Goal: Information Seeking & Learning: Check status

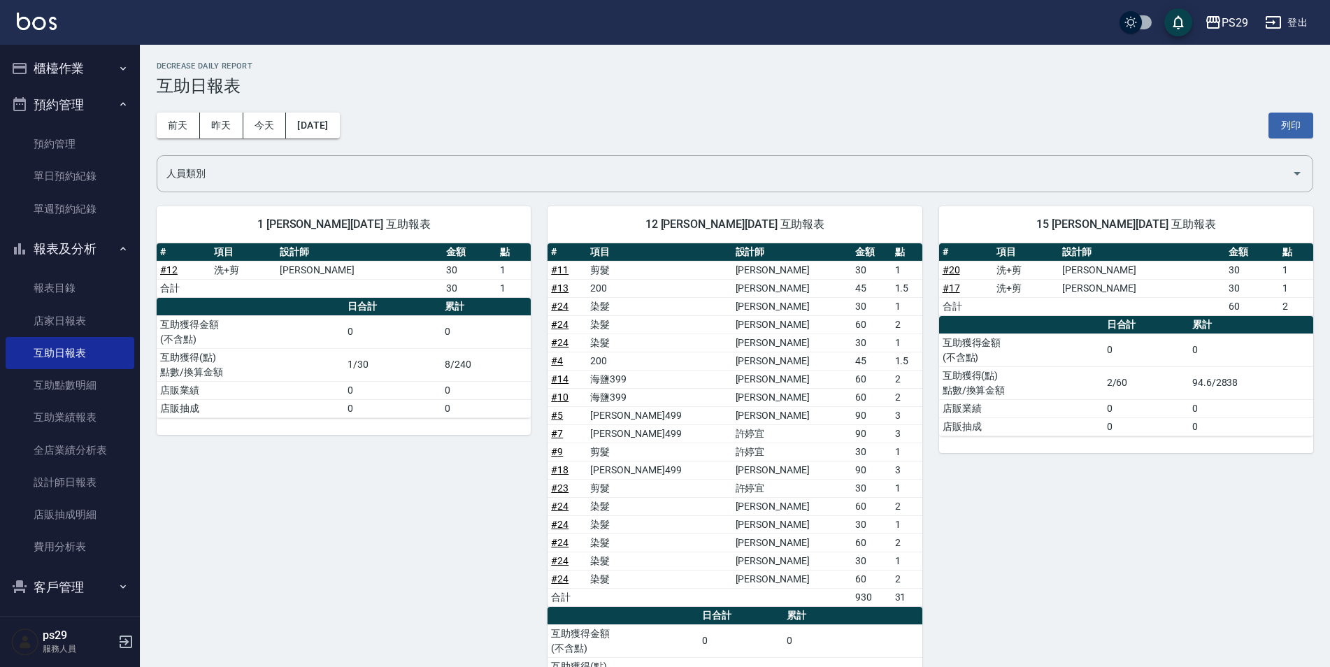
click at [36, 25] on img at bounding box center [37, 21] width 40 height 17
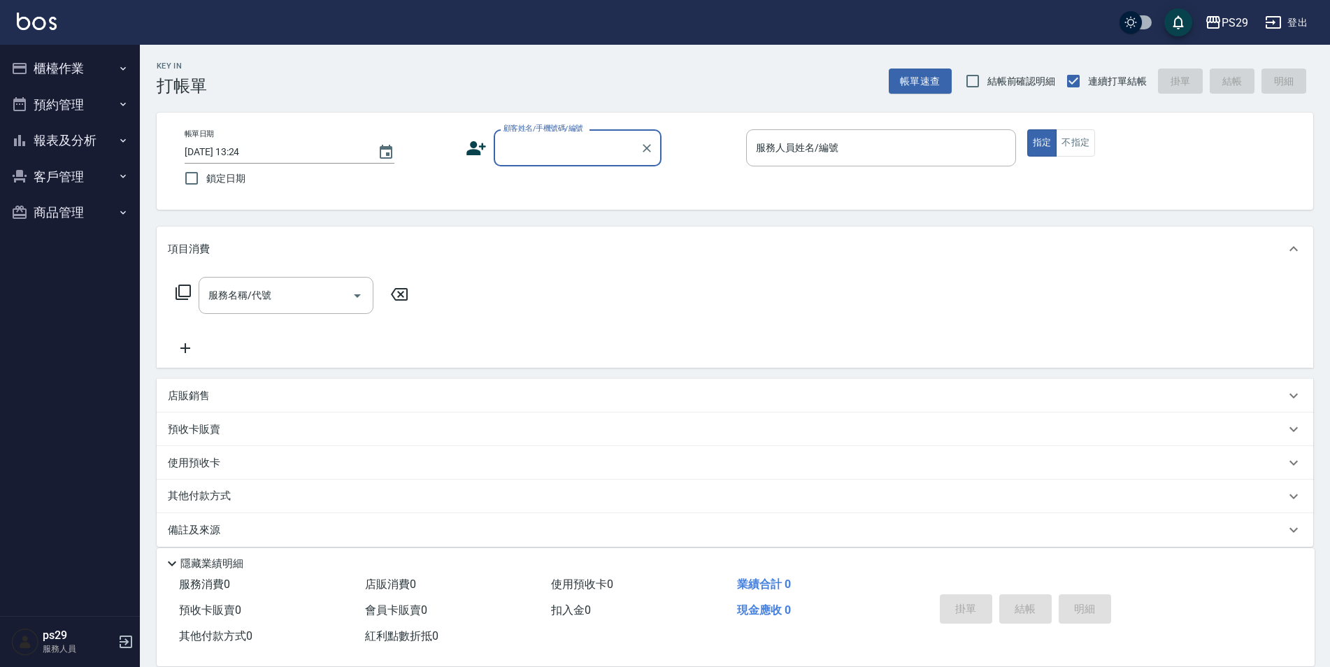
click at [34, 25] on img at bounding box center [37, 21] width 40 height 17
click at [31, 20] on img at bounding box center [37, 21] width 40 height 17
click at [50, 29] on img at bounding box center [37, 21] width 40 height 17
click at [489, 224] on div "Key In 打帳單 帳單速查 結帳前確認明細 連續打單結帳 掛單 結帳 明細 帳單日期 [DATE] 13:24 鎖定日期 顧客姓名/手機號碼/編號 顧客姓…" at bounding box center [735, 363] width 1190 height 636
click at [41, 20] on img at bounding box center [37, 21] width 40 height 17
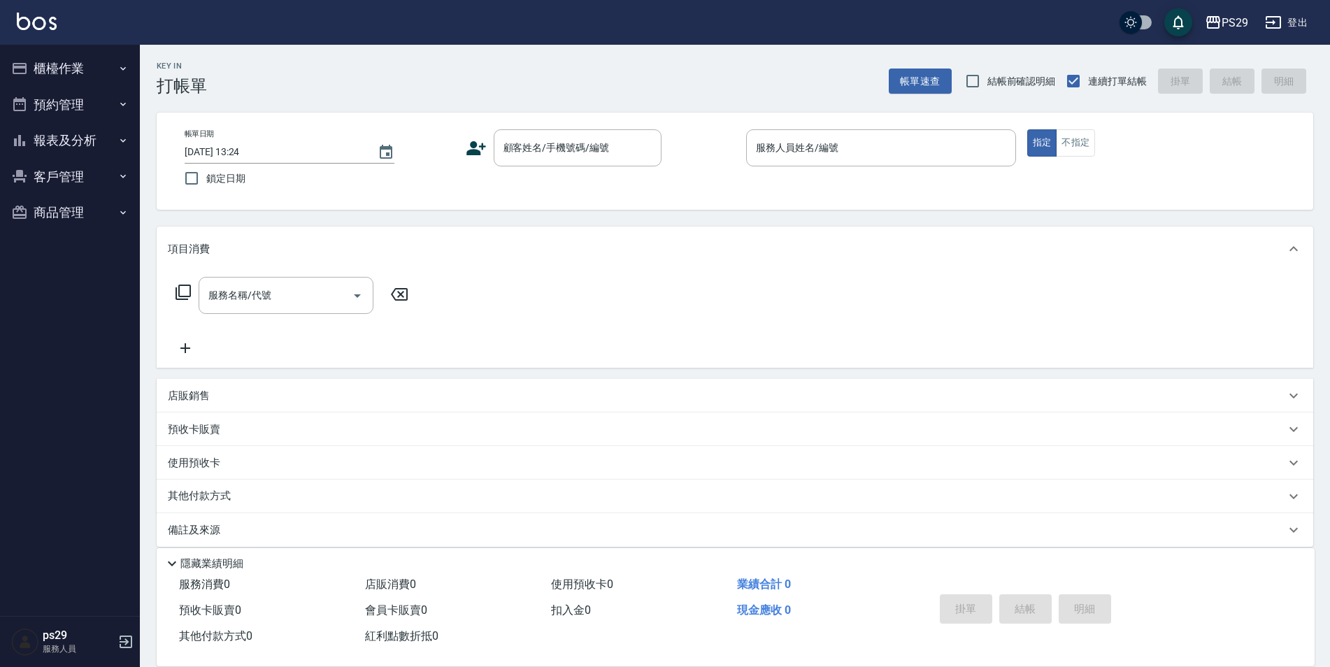
click at [53, 40] on div "PS29 登出" at bounding box center [665, 22] width 1330 height 45
click at [53, 149] on button "報表及分析" at bounding box center [70, 140] width 129 height 36
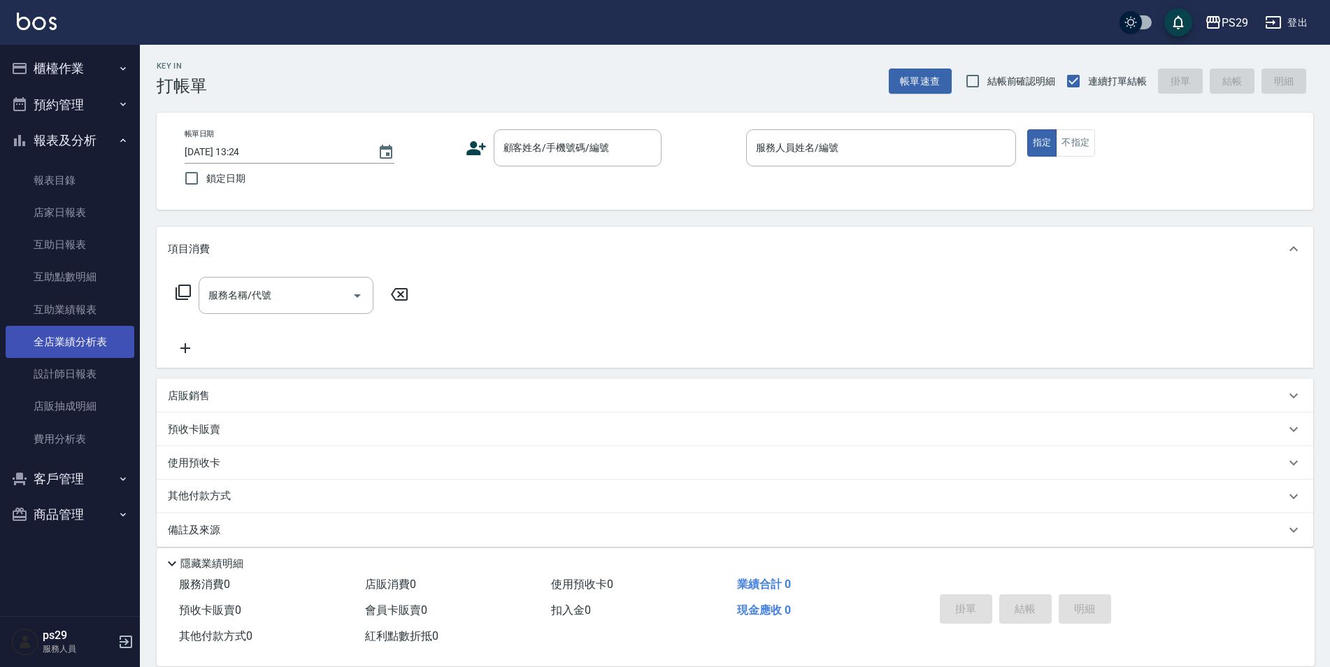
drag, startPoint x: 71, startPoint y: 360, endPoint x: 96, endPoint y: 341, distance: 30.9
click at [71, 360] on link "設計師日報表" at bounding box center [70, 374] width 129 height 32
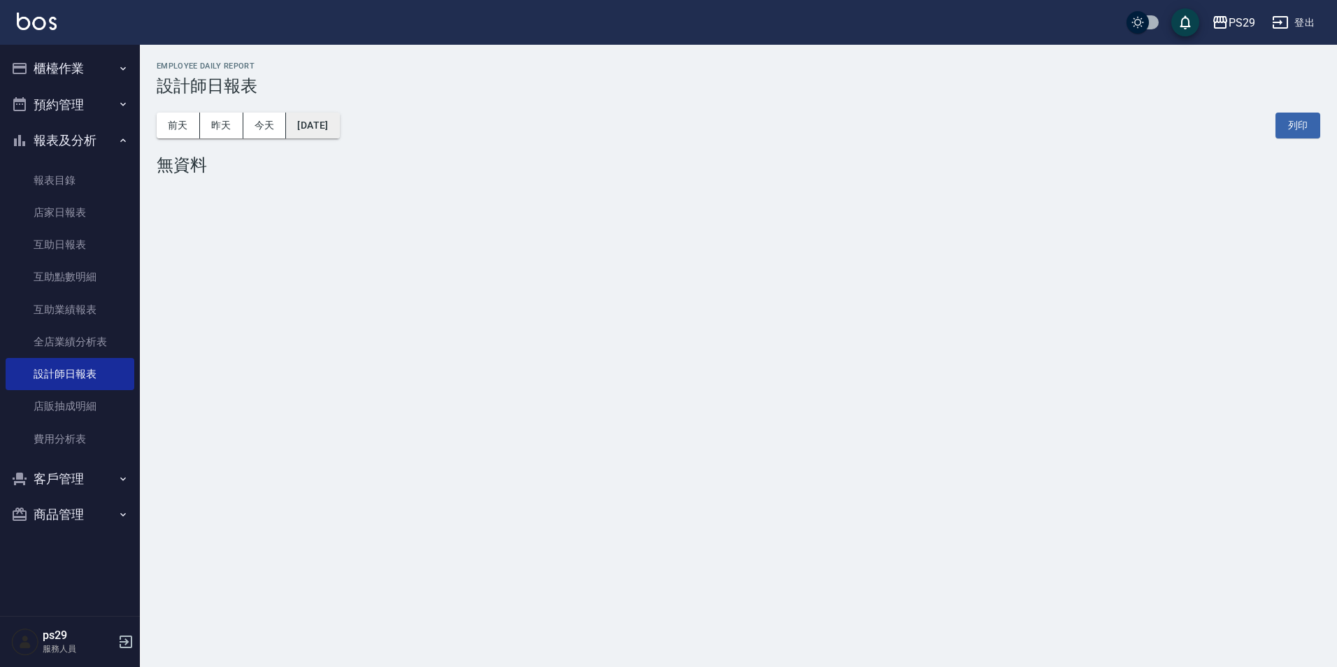
click at [333, 125] on button "[DATE]" at bounding box center [312, 126] width 53 height 26
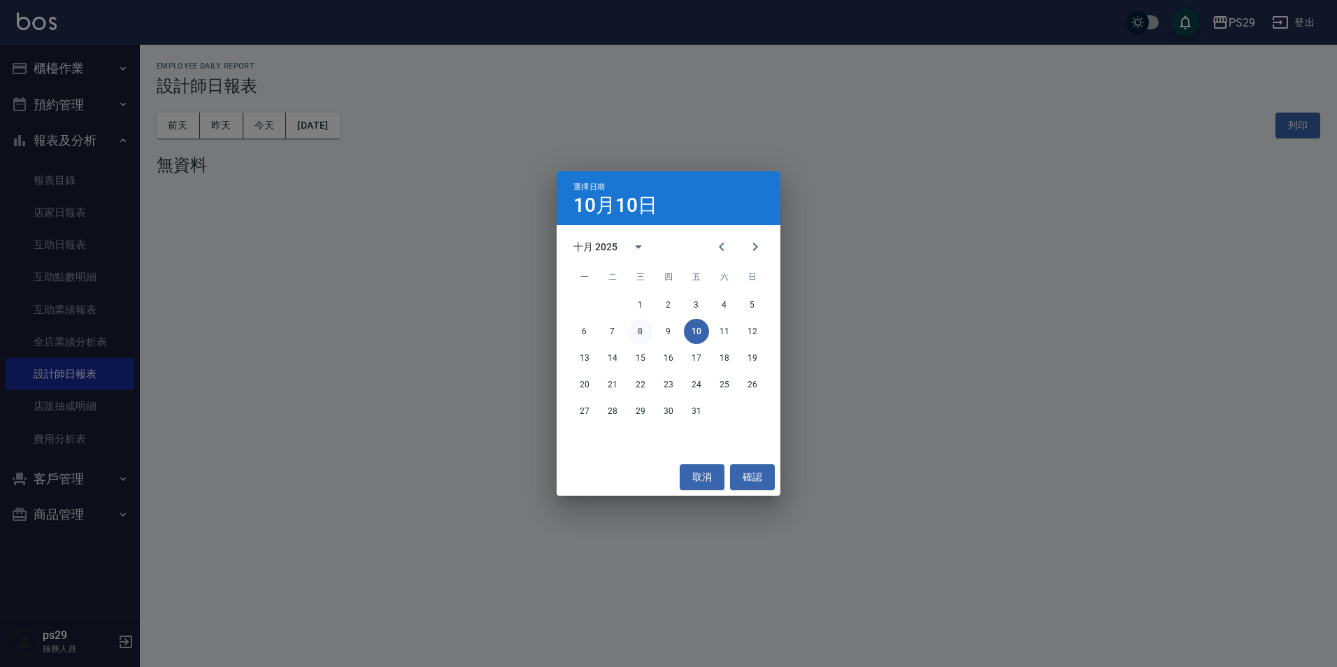
click at [642, 338] on button "8" at bounding box center [640, 331] width 25 height 25
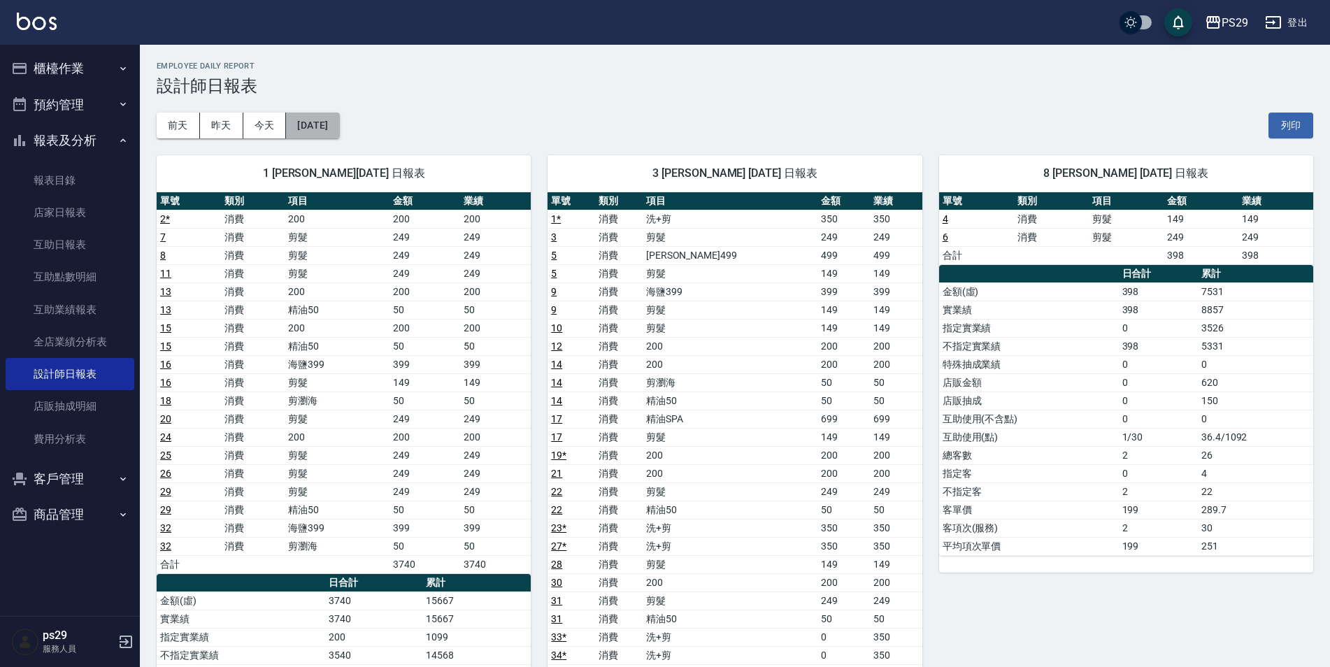
click at [339, 134] on button "[DATE]" at bounding box center [312, 126] width 53 height 26
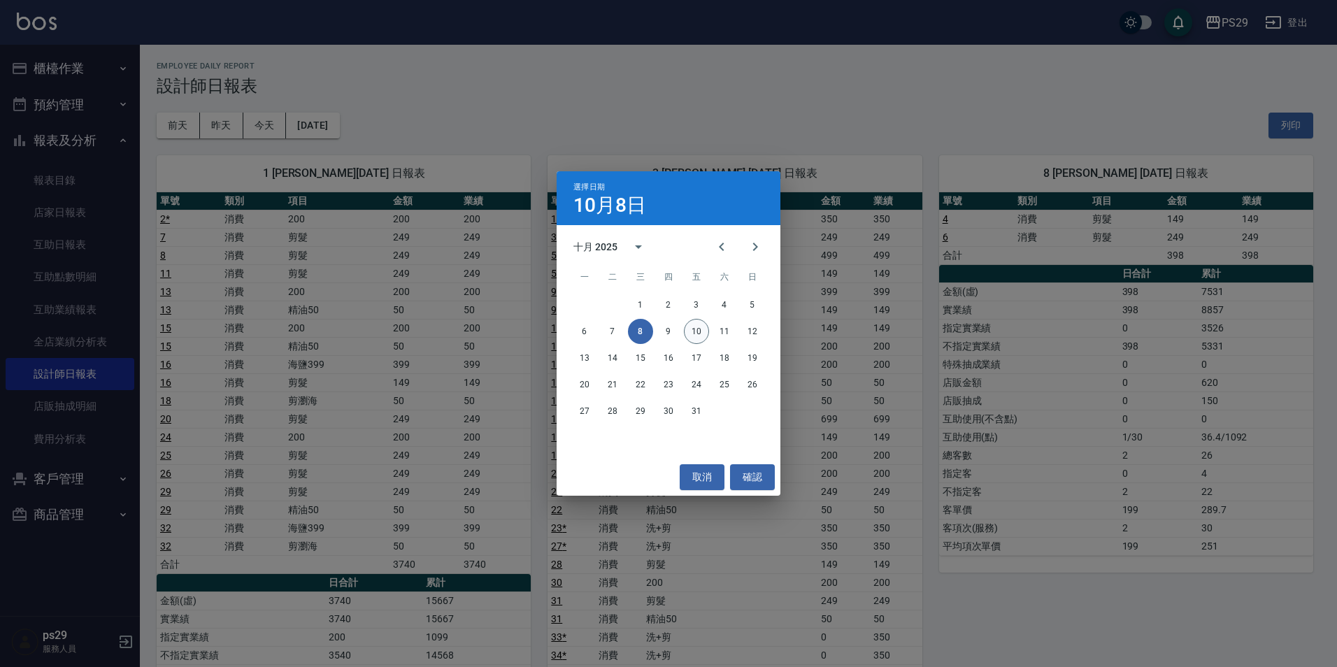
click at [693, 331] on button "10" at bounding box center [696, 331] width 25 height 25
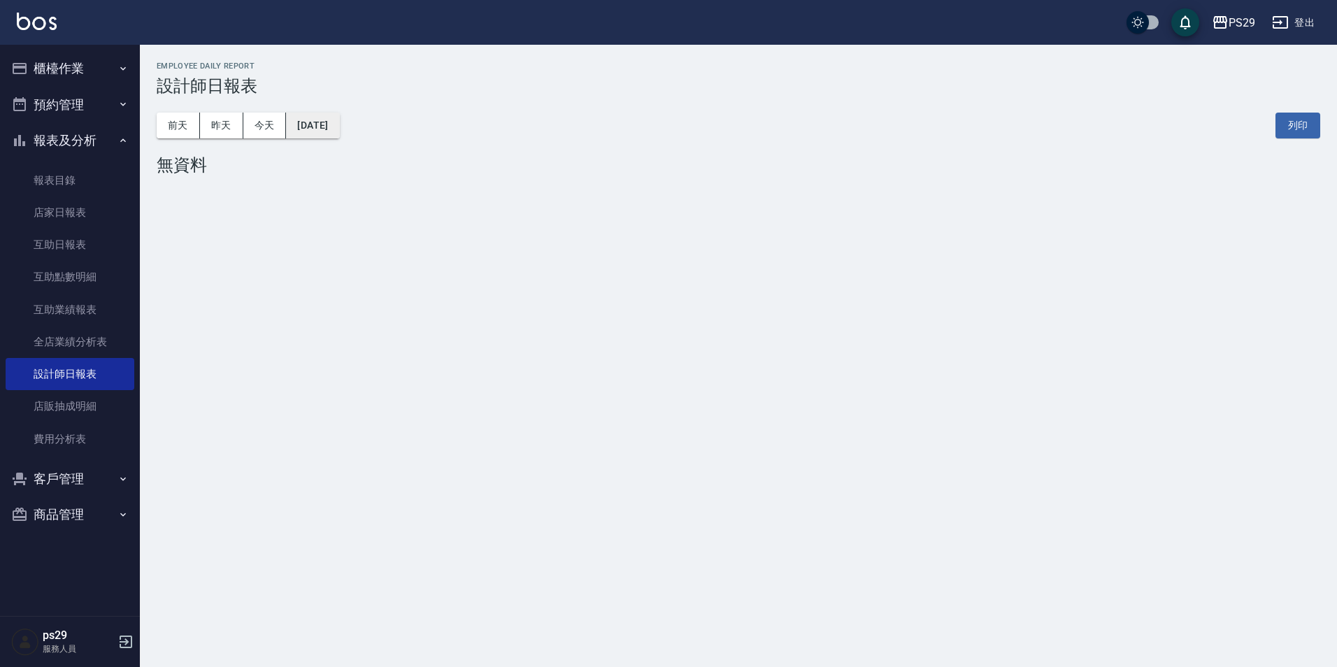
click at [339, 123] on button "[DATE]" at bounding box center [312, 126] width 53 height 26
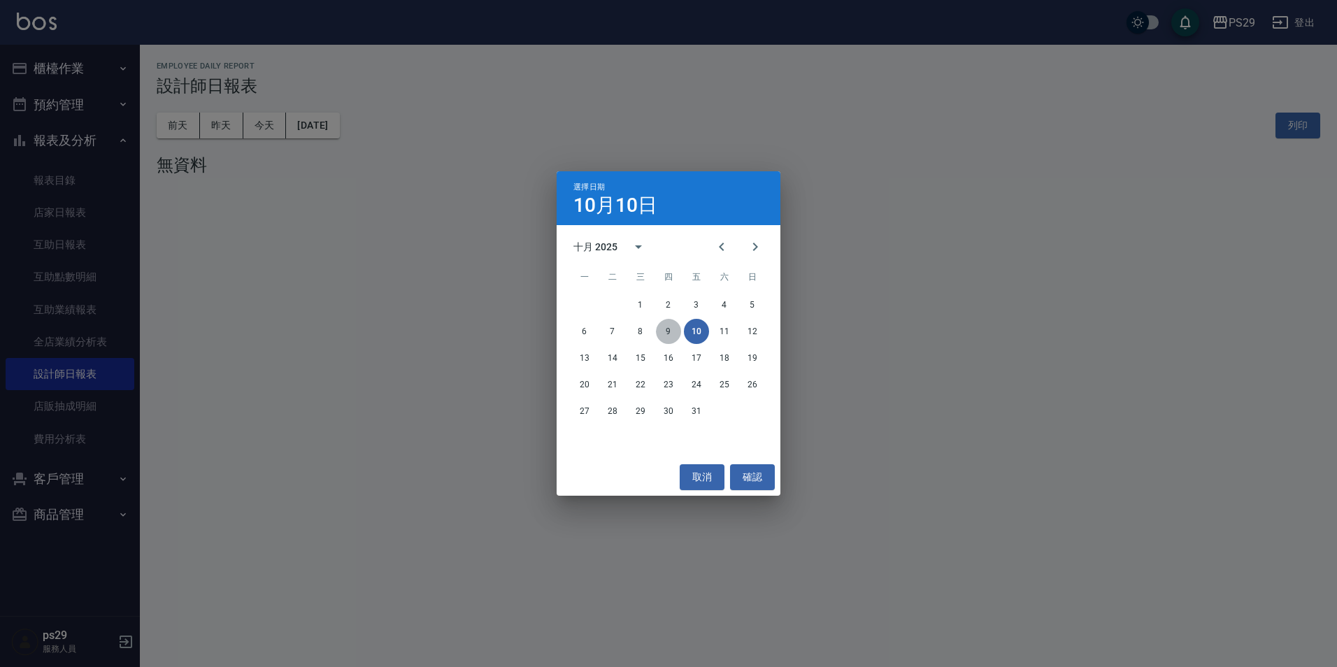
click at [667, 329] on button "9" at bounding box center [668, 331] width 25 height 25
